Goal: Task Accomplishment & Management: Manage account settings

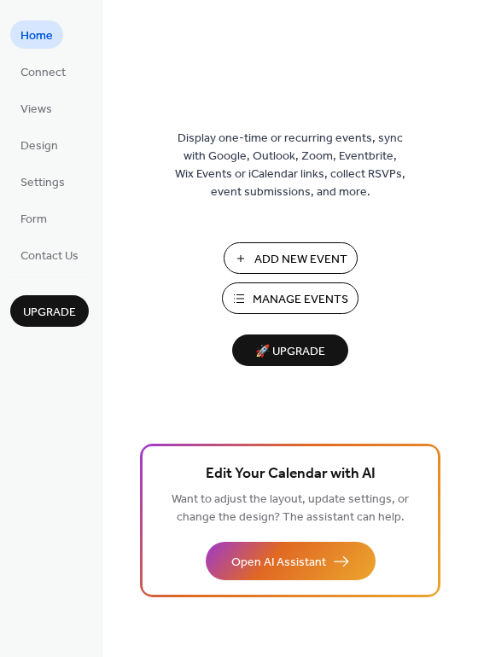
click at [293, 297] on span "Manage Events" at bounding box center [301, 300] width 96 height 18
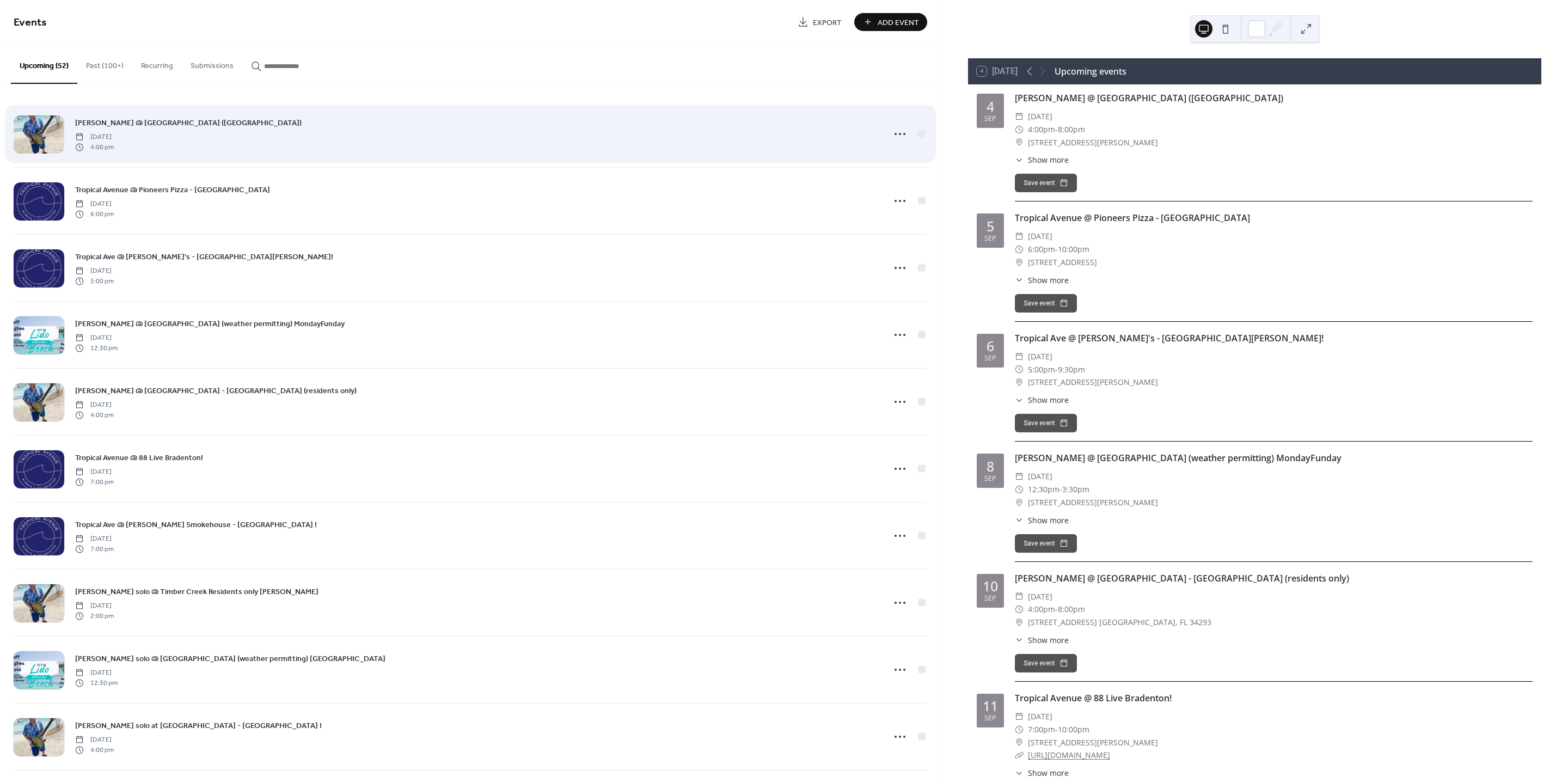
click at [47, 139] on div at bounding box center [38, 135] width 50 height 38
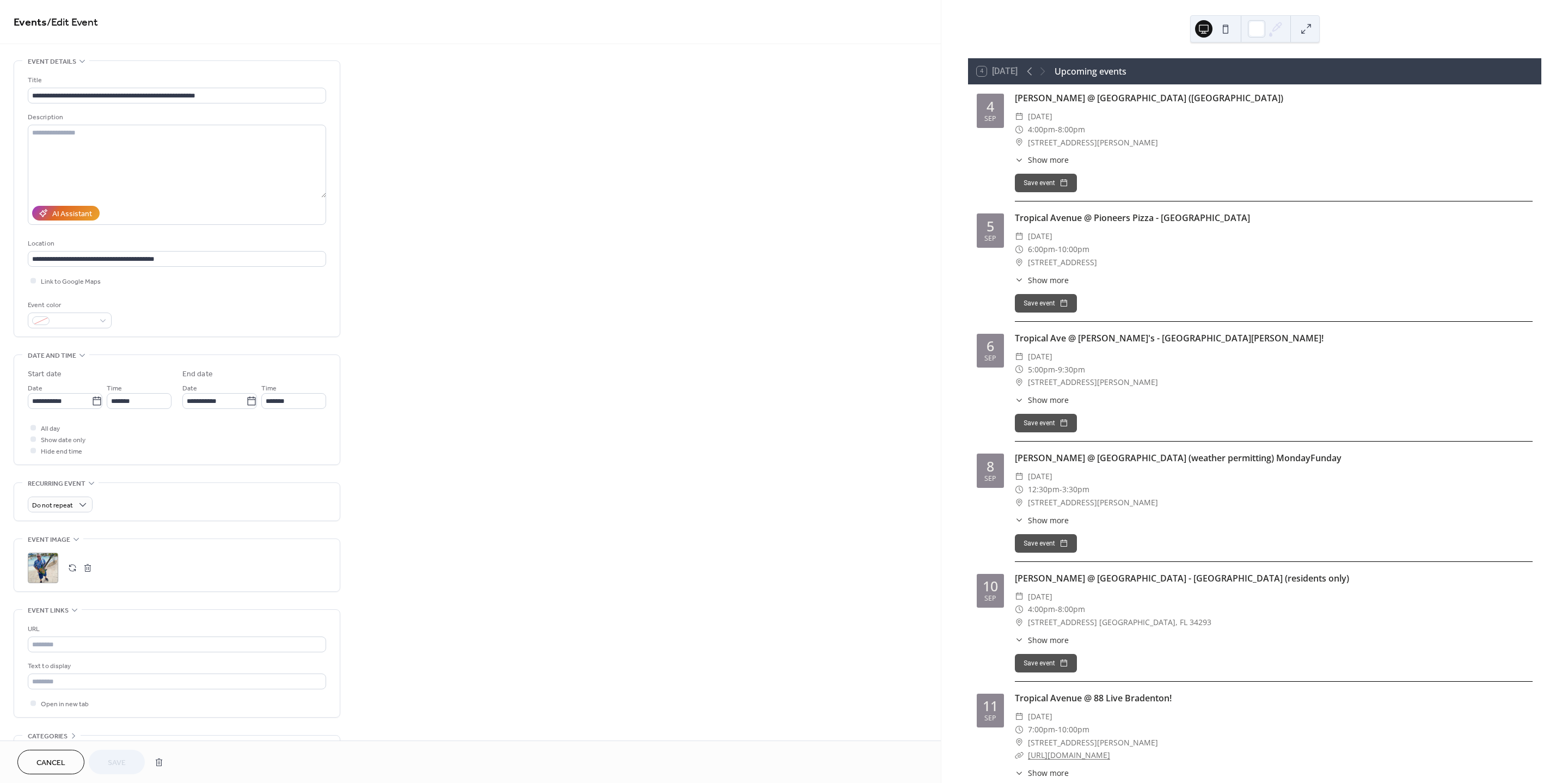
click at [45, 574] on div ";" at bounding box center [43, 568] width 31 height 31
click at [172, 158] on textarea at bounding box center [177, 161] width 298 height 73
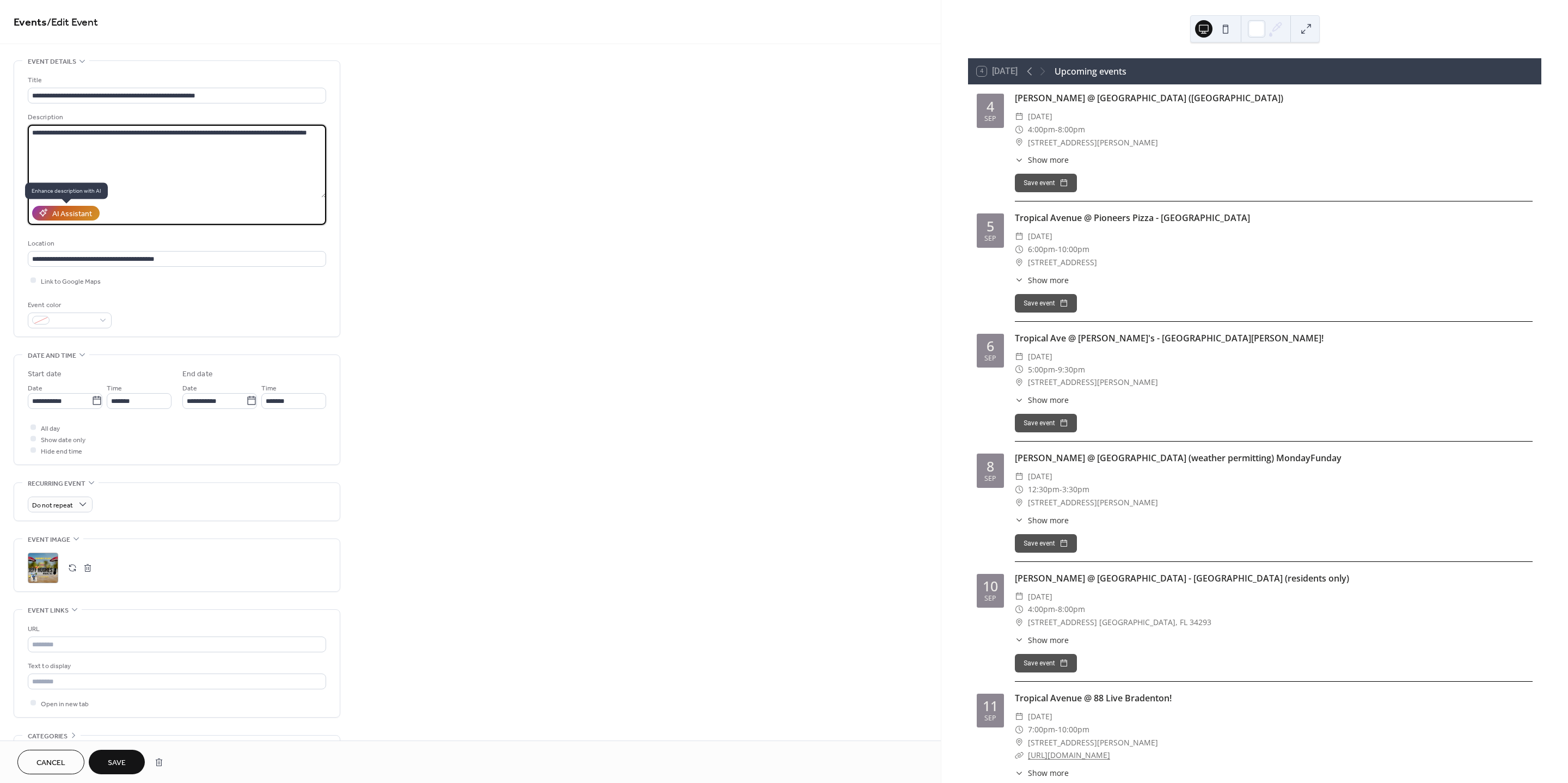
type textarea "**********"
click at [70, 209] on div "AI Assistant" at bounding box center [72, 214] width 40 height 11
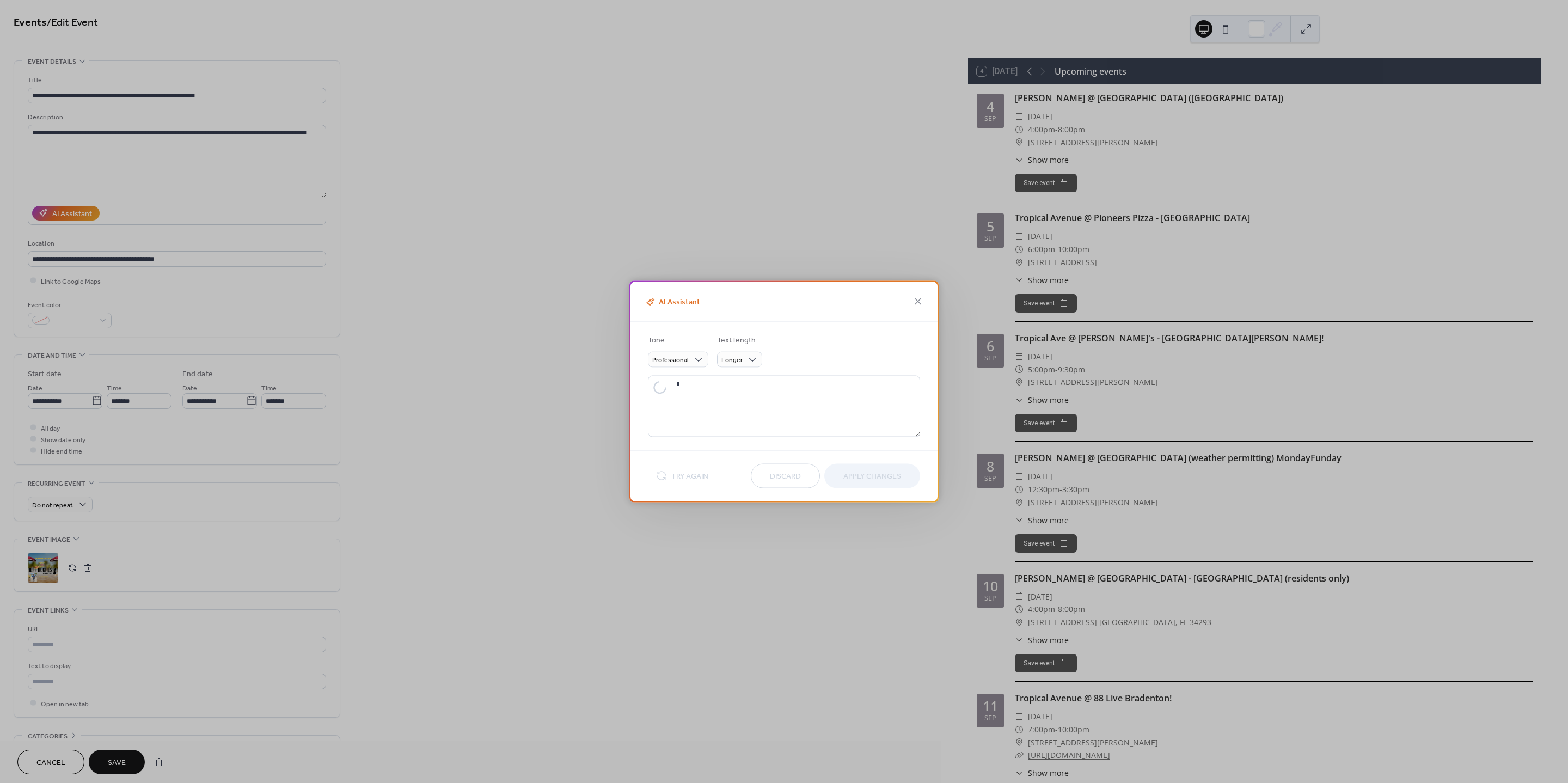
type textarea "**********"
click at [861, 471] on span "Apply Changes" at bounding box center [872, 477] width 58 height 11
type textarea "**********"
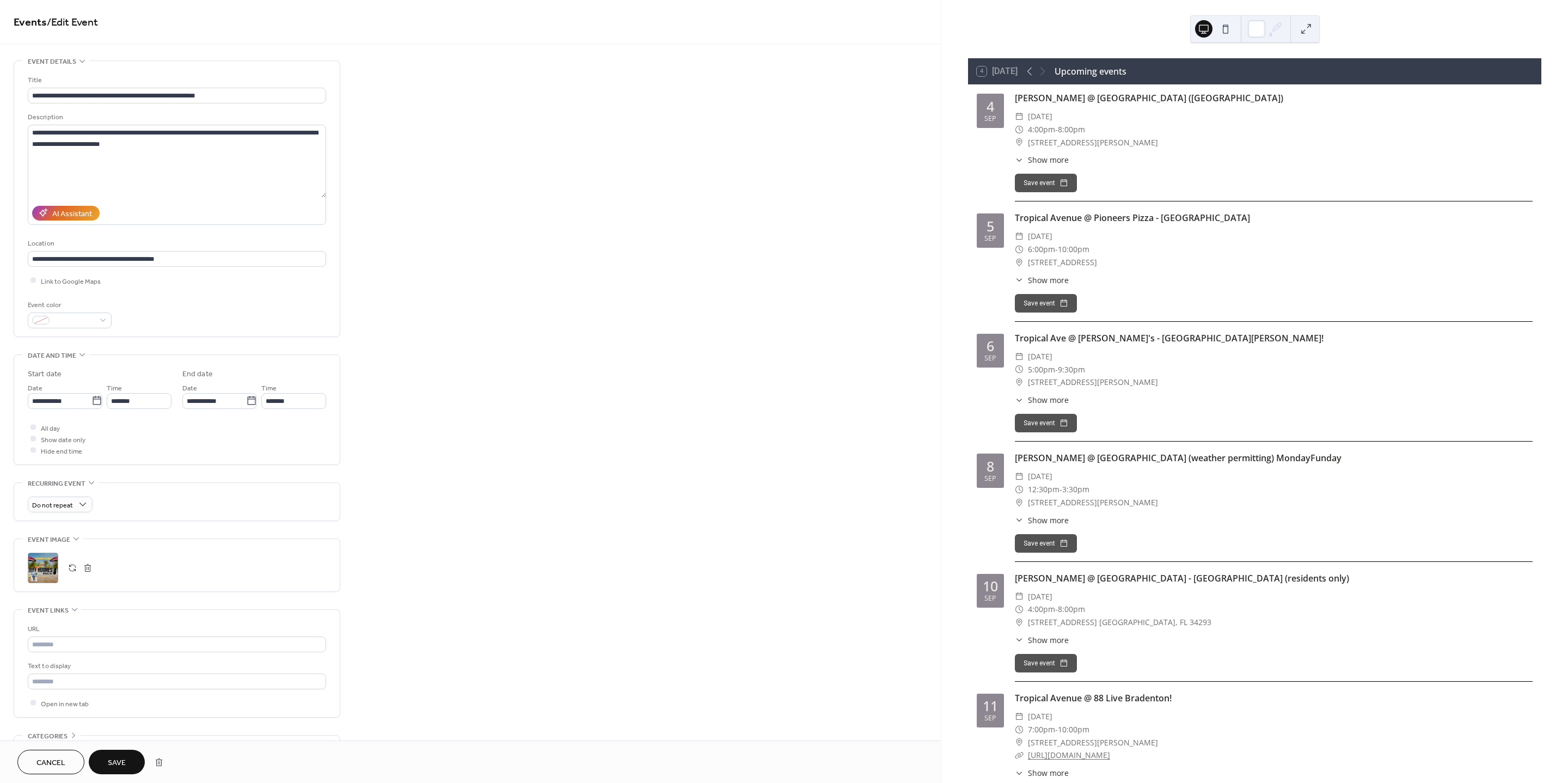
click at [128, 769] on button "Save" at bounding box center [117, 762] width 56 height 24
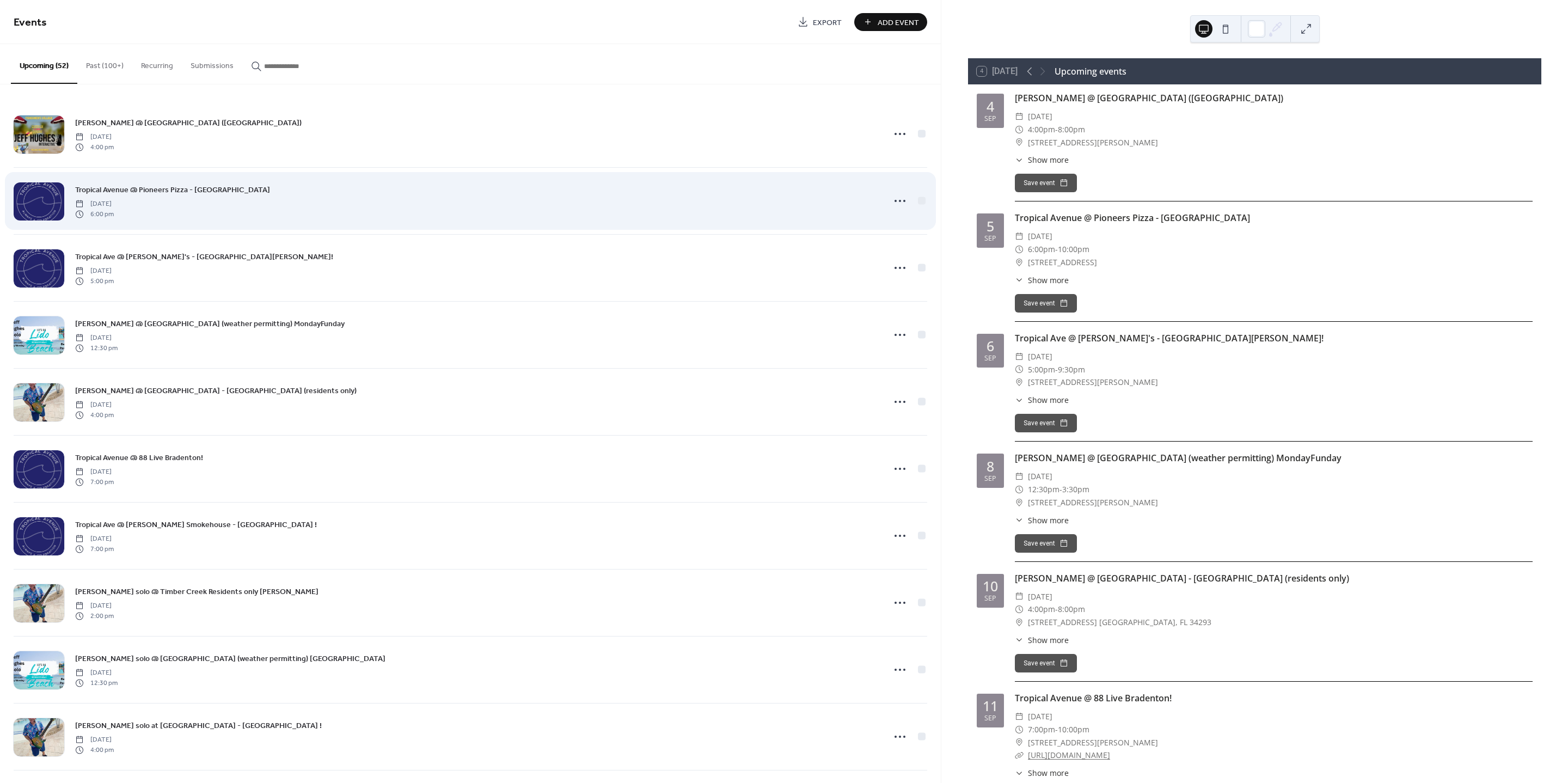
click at [24, 199] on div at bounding box center [38, 201] width 50 height 38
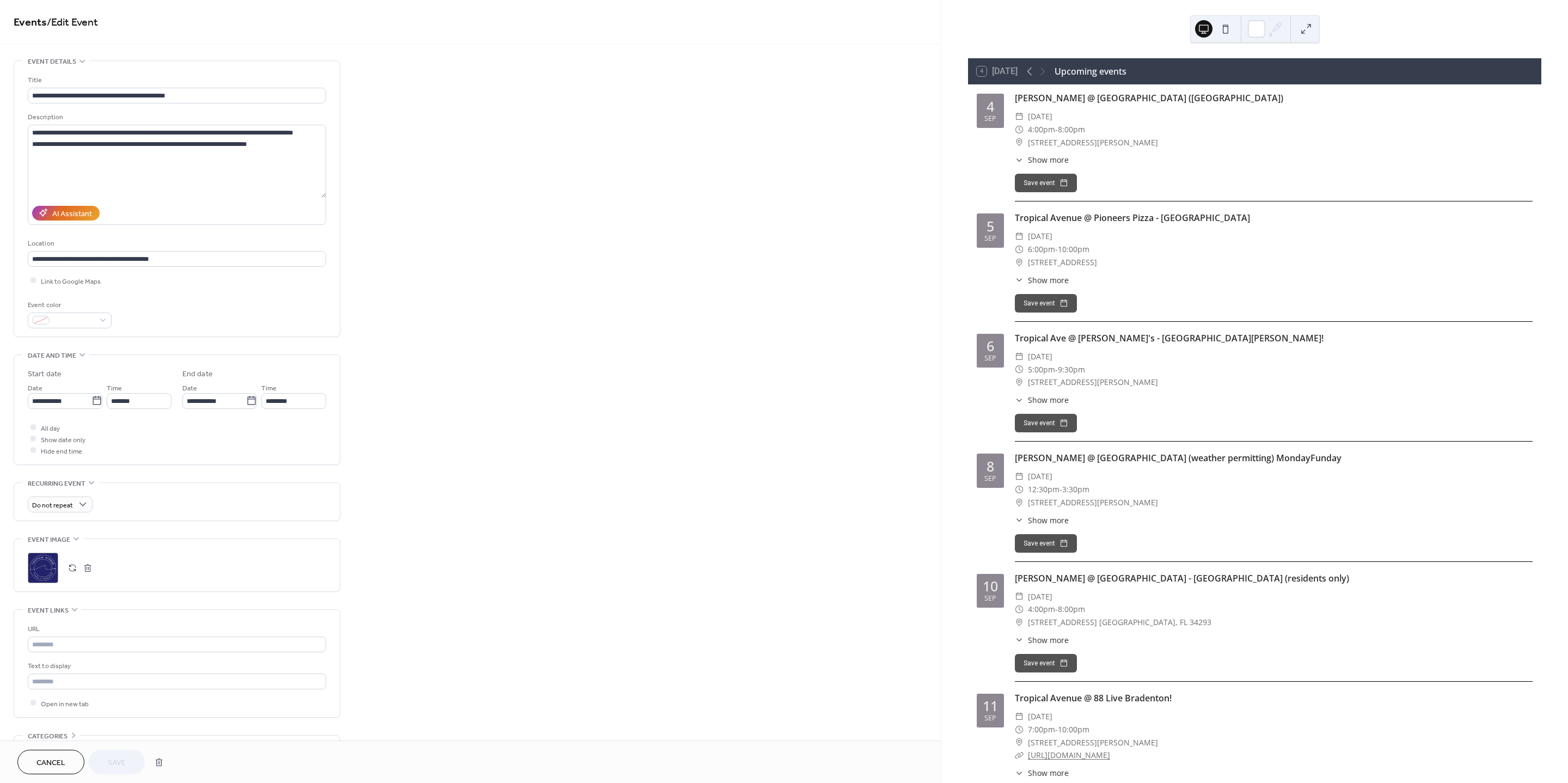
click at [41, 569] on div ";" at bounding box center [43, 568] width 31 height 31
click at [116, 765] on span "Save" at bounding box center [117, 763] width 18 height 11
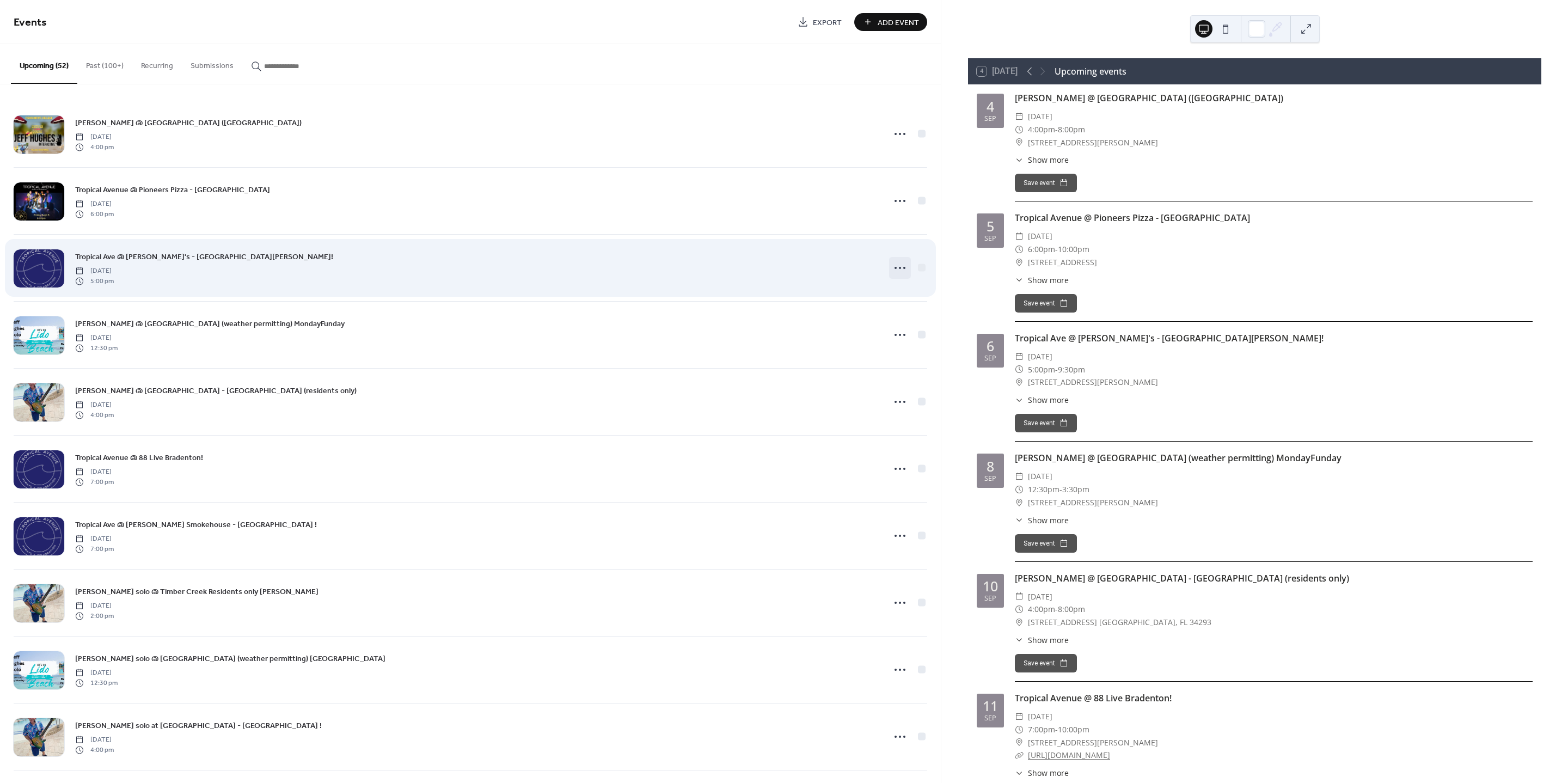
click at [896, 267] on icon at bounding box center [900, 267] width 17 height 17
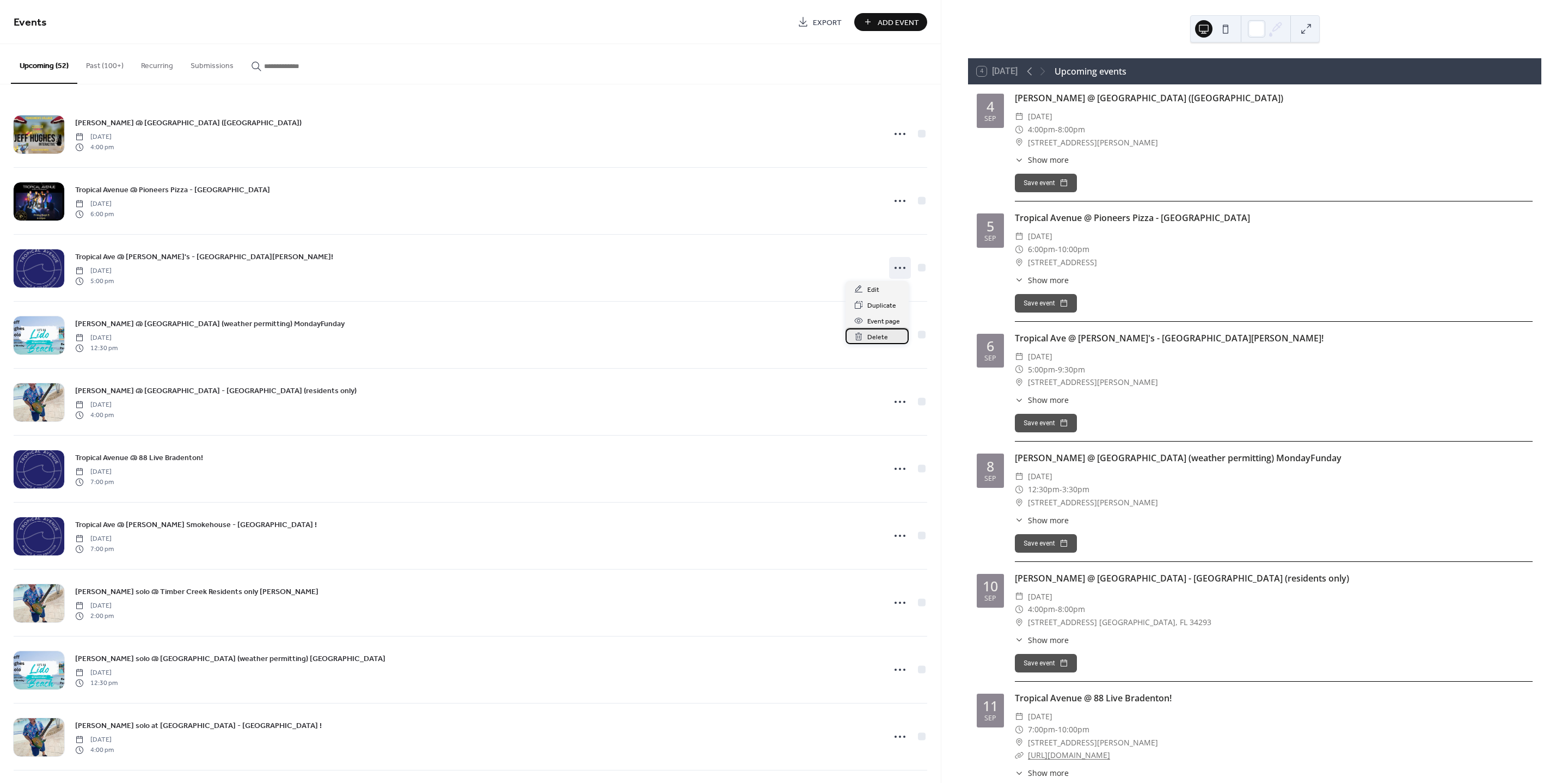
click at [884, 338] on span "Delete" at bounding box center [877, 337] width 20 height 11
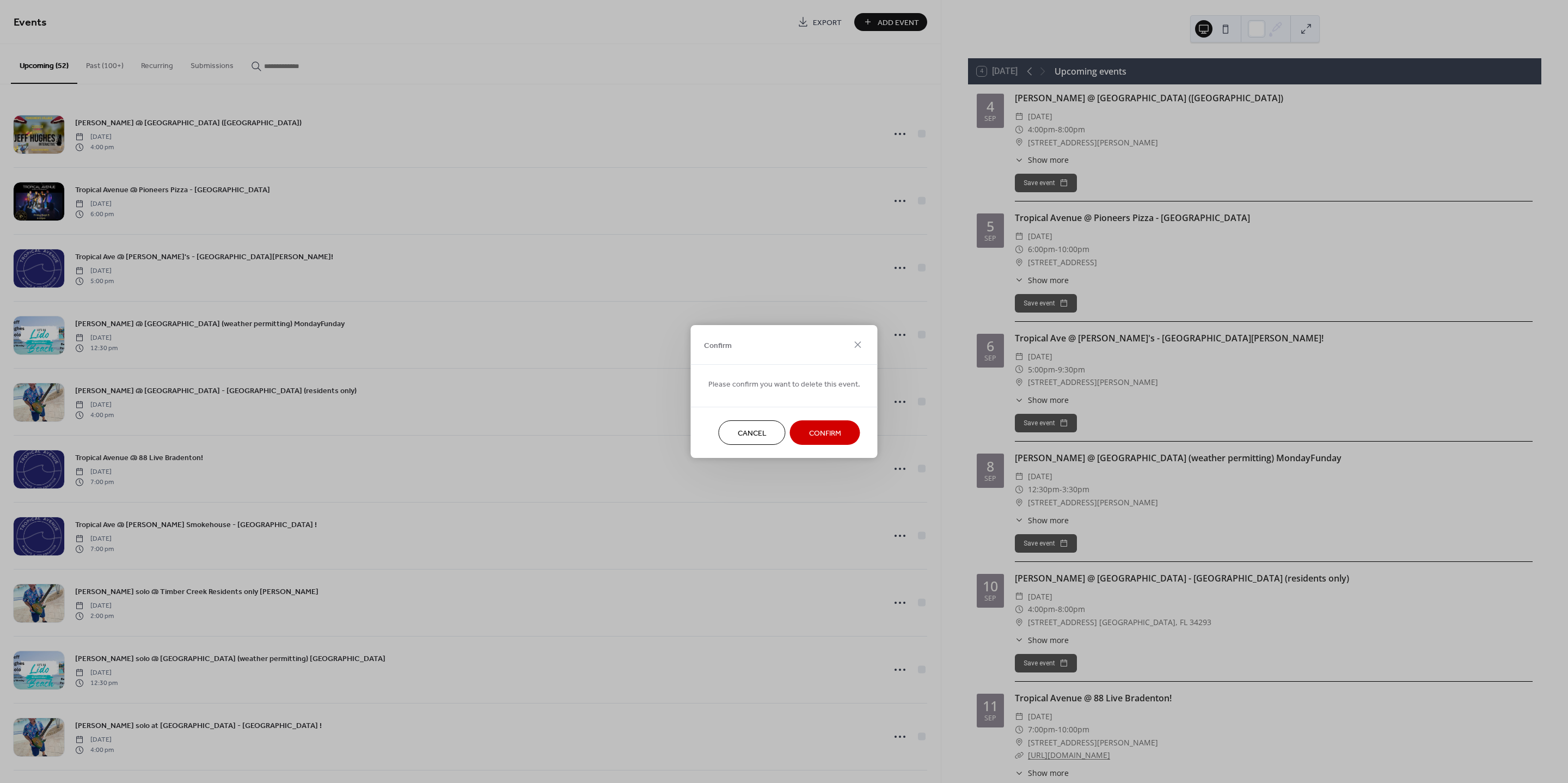
click at [823, 430] on span "Confirm" at bounding box center [825, 434] width 32 height 11
